Goal: Transaction & Acquisition: Purchase product/service

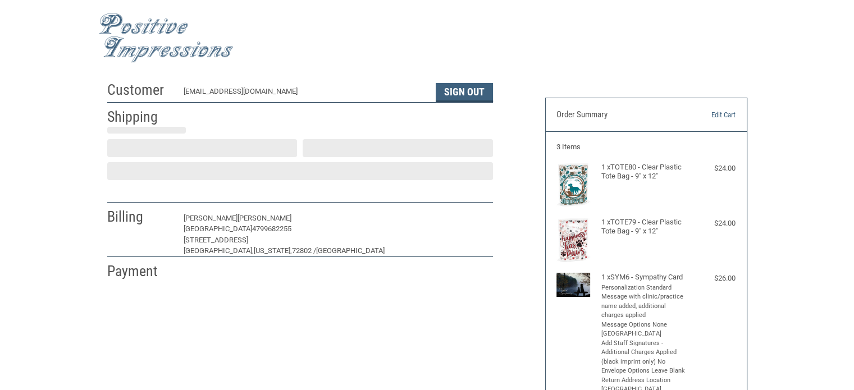
scroll to position [25, 0]
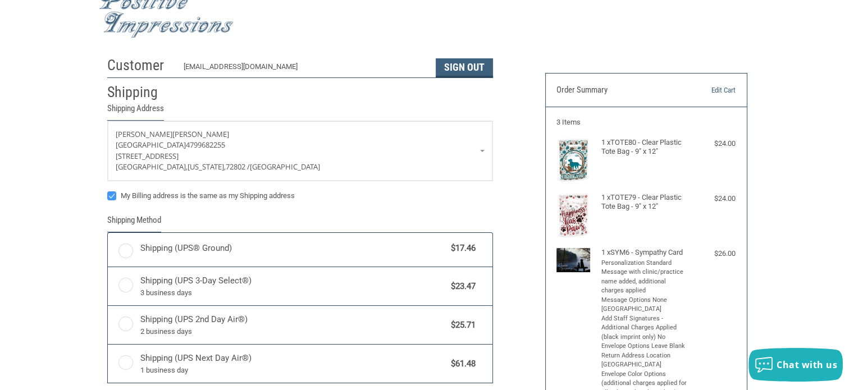
radio input "true"
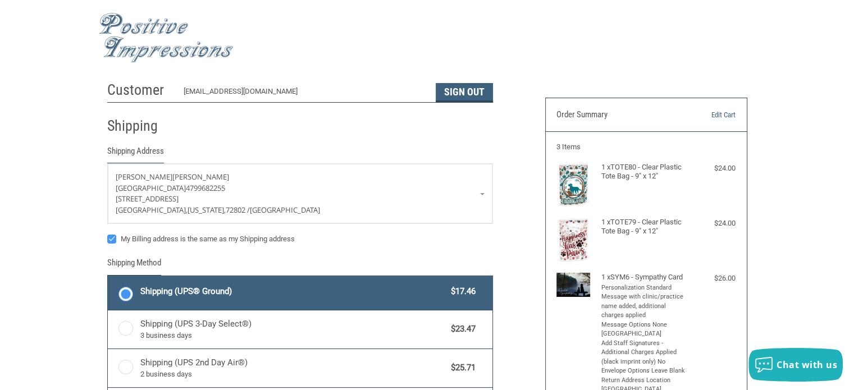
scroll to position [79, 0]
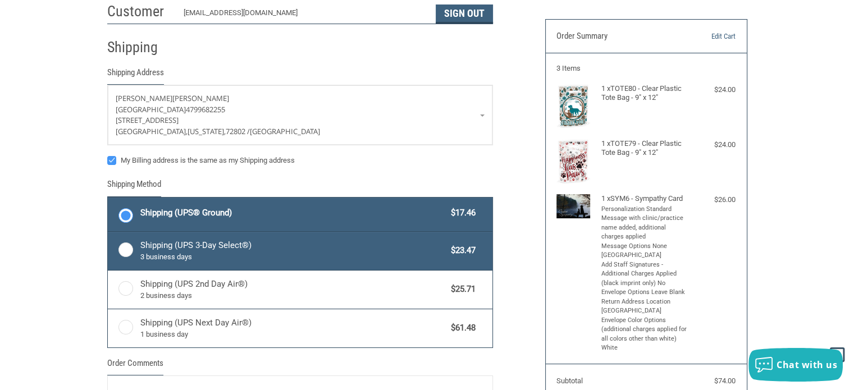
click at [125, 245] on label "Shipping (UPS 3-Day Select®) 3 business days $23.47" at bounding box center [300, 251] width 385 height 38
click at [108, 234] on input "Shipping (UPS 3-Day Select®) 3 business days $23.47" at bounding box center [108, 233] width 1 height 1
radio input "true"
click at [123, 222] on label "Shipping (UPS® Ground) $17.46" at bounding box center [300, 215] width 385 height 34
click at [108, 199] on input "Shipping (UPS® Ground) $17.46" at bounding box center [108, 199] width 1 height 1
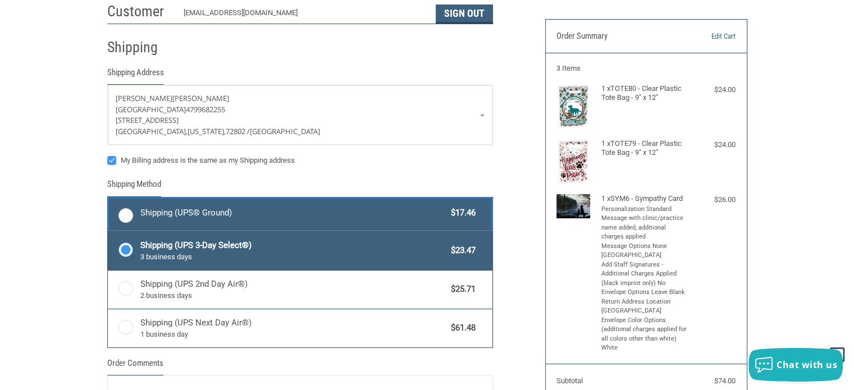
radio input "true"
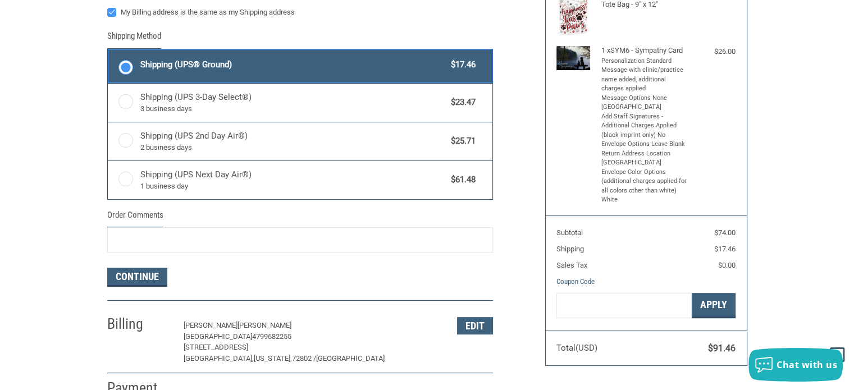
scroll to position [229, 0]
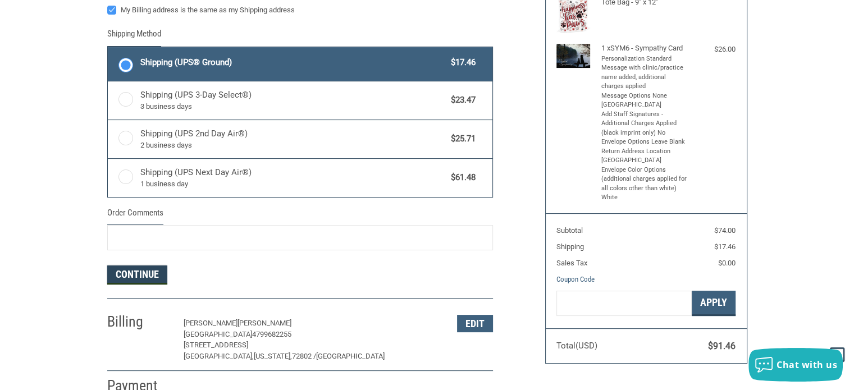
click at [149, 276] on button "Continue" at bounding box center [137, 275] width 60 height 19
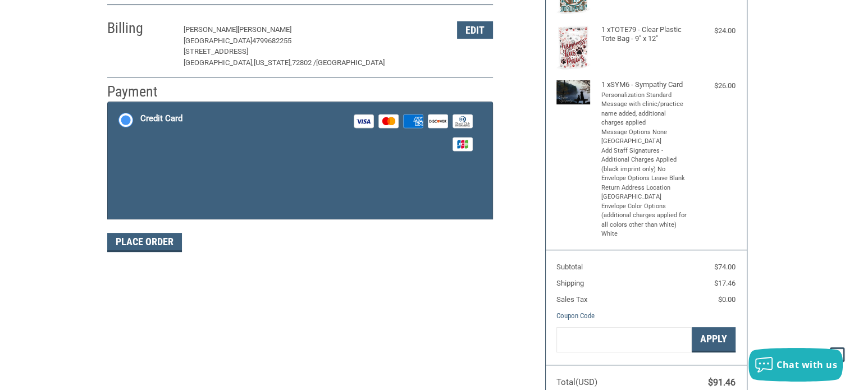
scroll to position [191, 0]
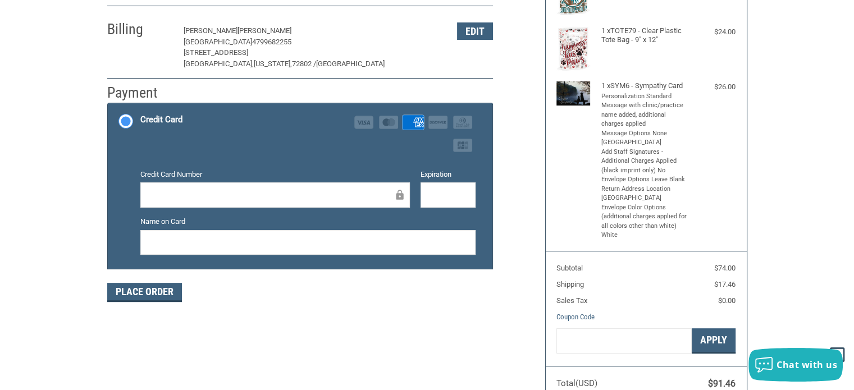
click at [291, 296] on div "Place Order" at bounding box center [300, 292] width 386 height 19
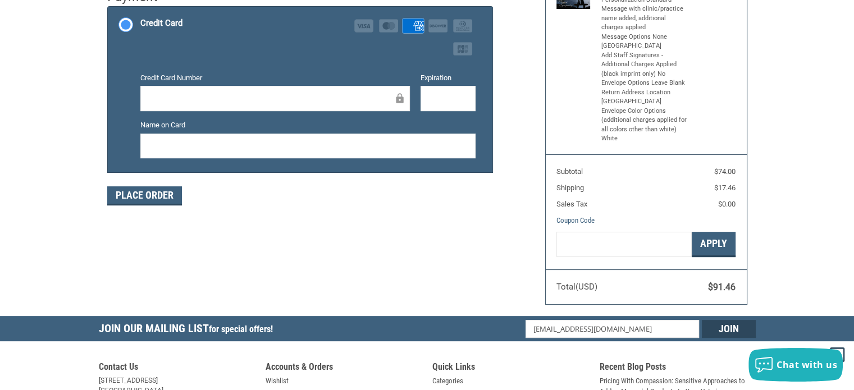
scroll to position [290, 0]
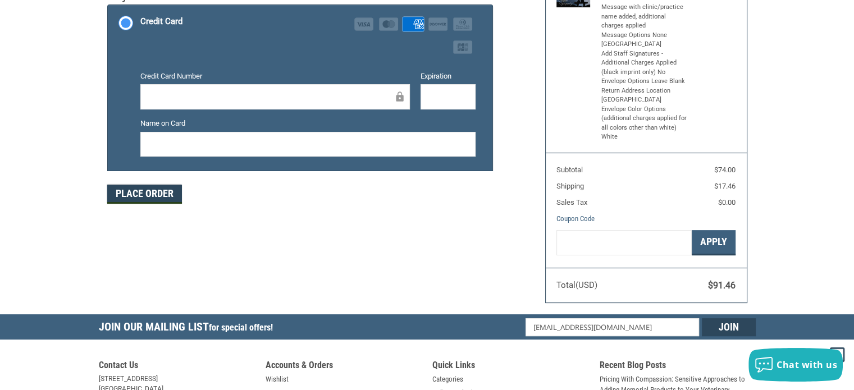
click at [136, 186] on button "Place Order" at bounding box center [144, 194] width 75 height 19
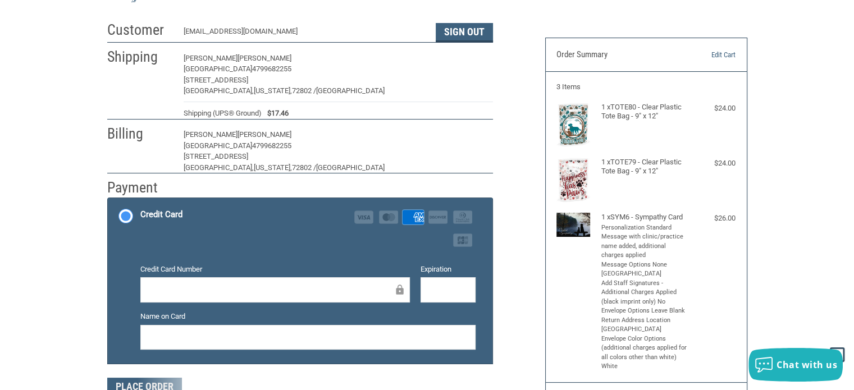
scroll to position [0, 0]
